Goal: Task Accomplishment & Management: Use online tool/utility

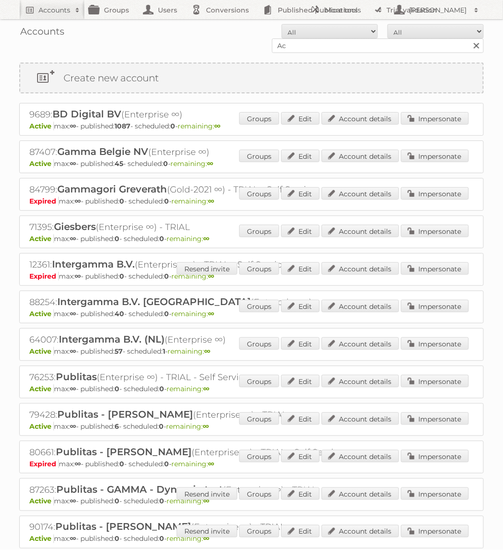
type input "Action PIA"
click at [468, 38] on input "Search" at bounding box center [475, 45] width 14 height 14
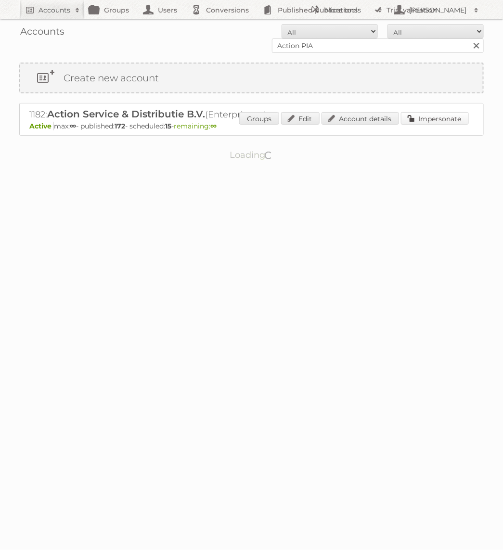
click at [432, 113] on link "Impersonate" at bounding box center [435, 118] width 68 height 13
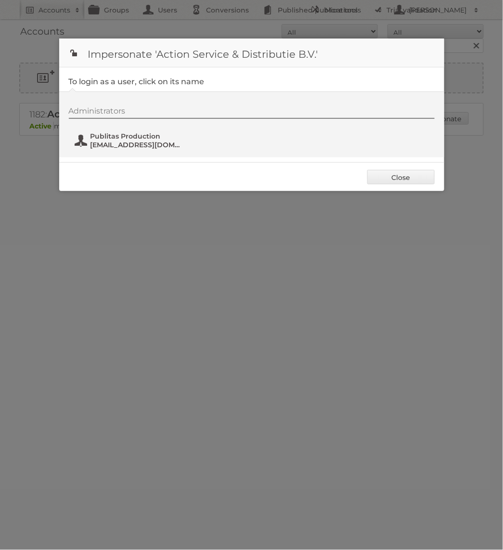
click at [99, 146] on span "fs+action@publitas.com" at bounding box center [136, 144] width 93 height 9
